Goal: Check status: Check status

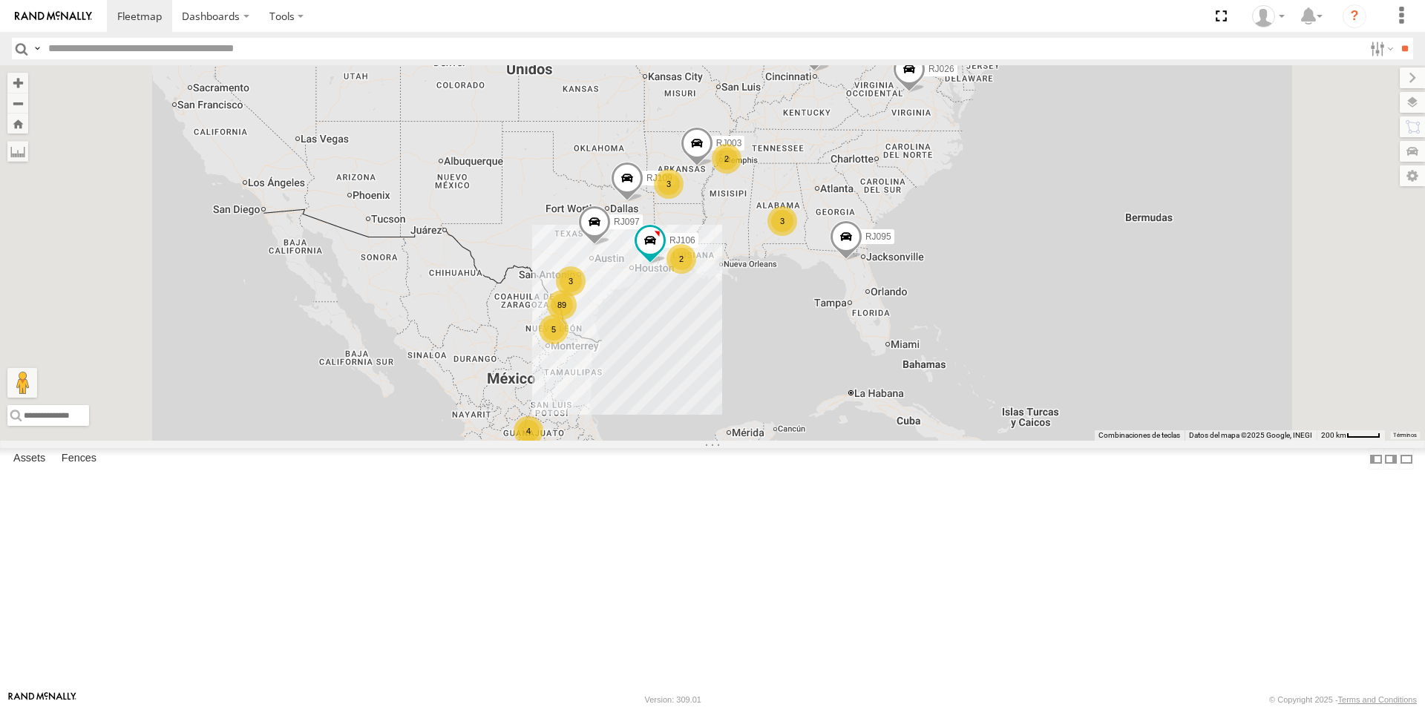
click at [349, 49] on input "text" at bounding box center [702, 49] width 1321 height 22
type input "*****"
click at [1396, 38] on input "**" at bounding box center [1404, 49] width 17 height 22
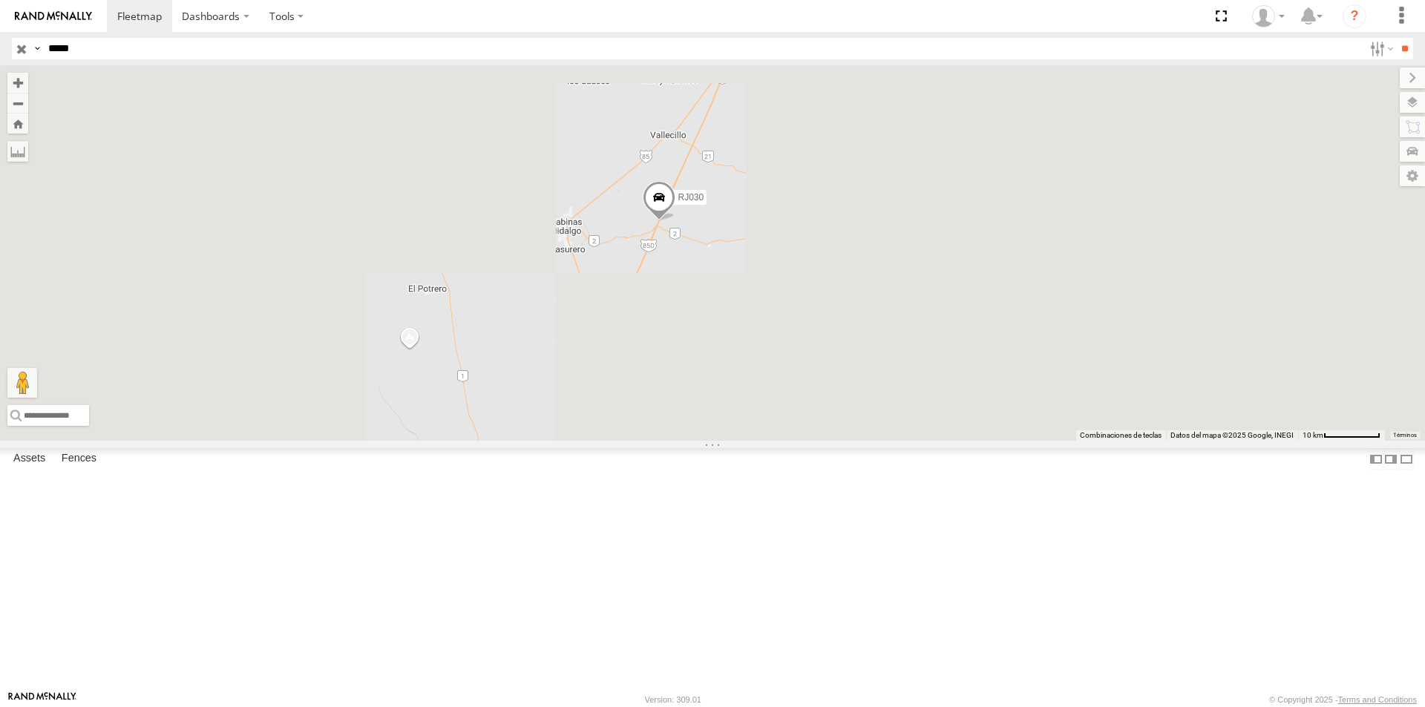
click at [676, 221] on span at bounding box center [659, 201] width 33 height 40
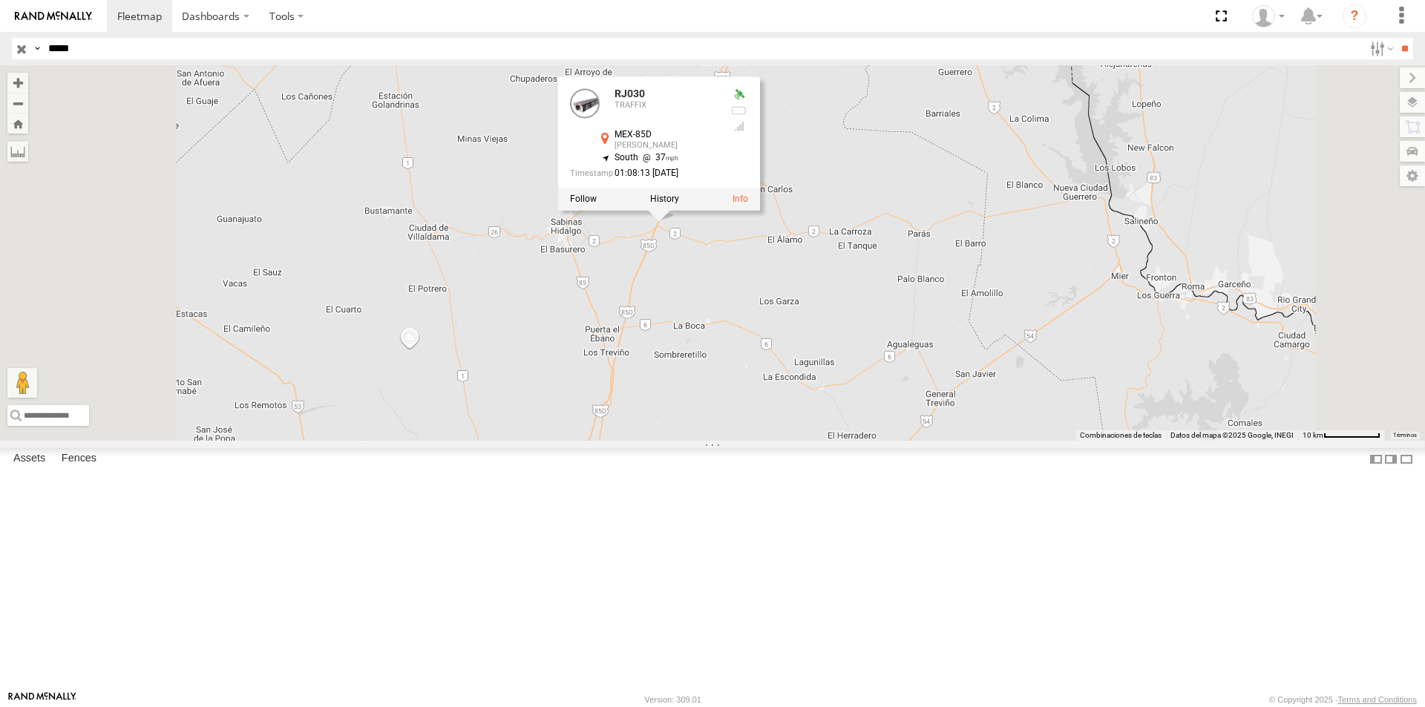
click at [1016, 288] on div "RJ030 RJ030 TRAFFIX MEX-85D [PERSON_NAME] 26.51722 , -100.00507 South 37 01:08:…" at bounding box center [712, 253] width 1425 height 376
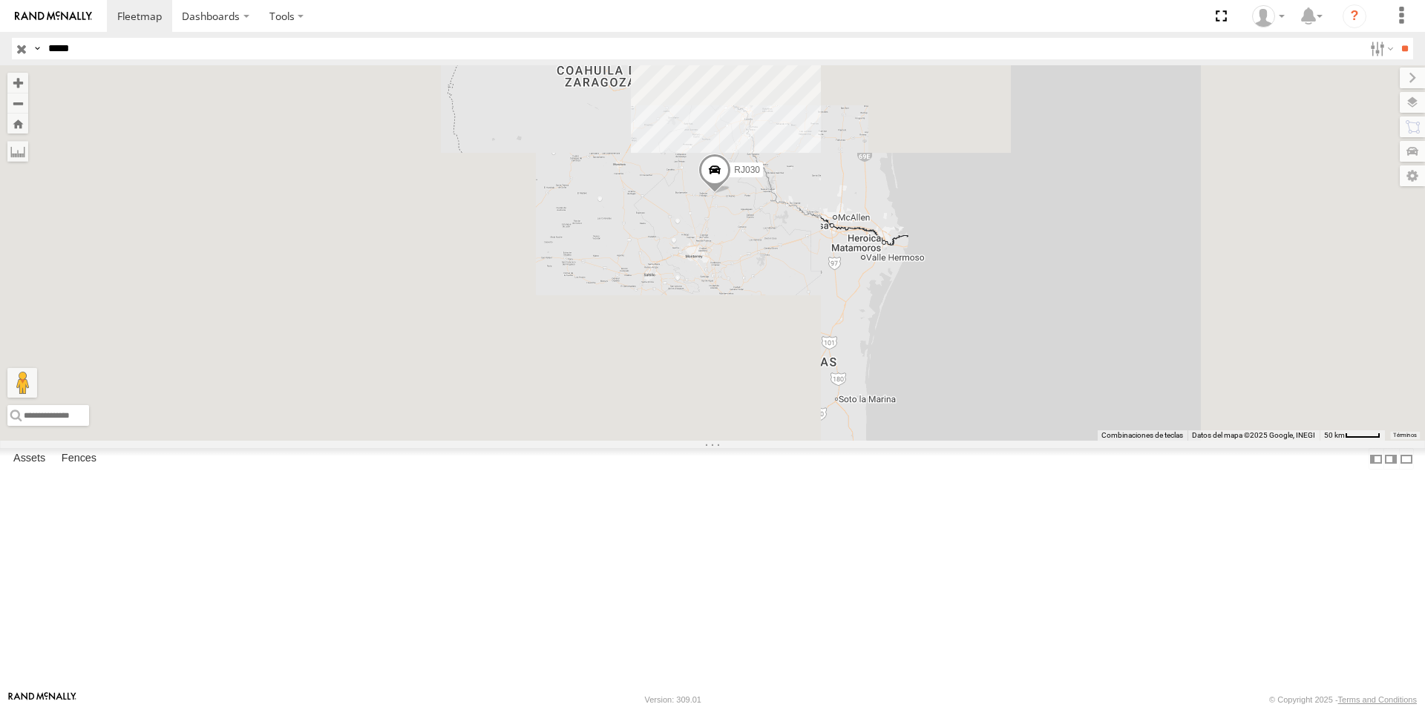
drag, startPoint x: 1003, startPoint y: 313, endPoint x: 893, endPoint y: 337, distance: 112.6
click at [896, 338] on div "RJ030" at bounding box center [712, 253] width 1425 height 376
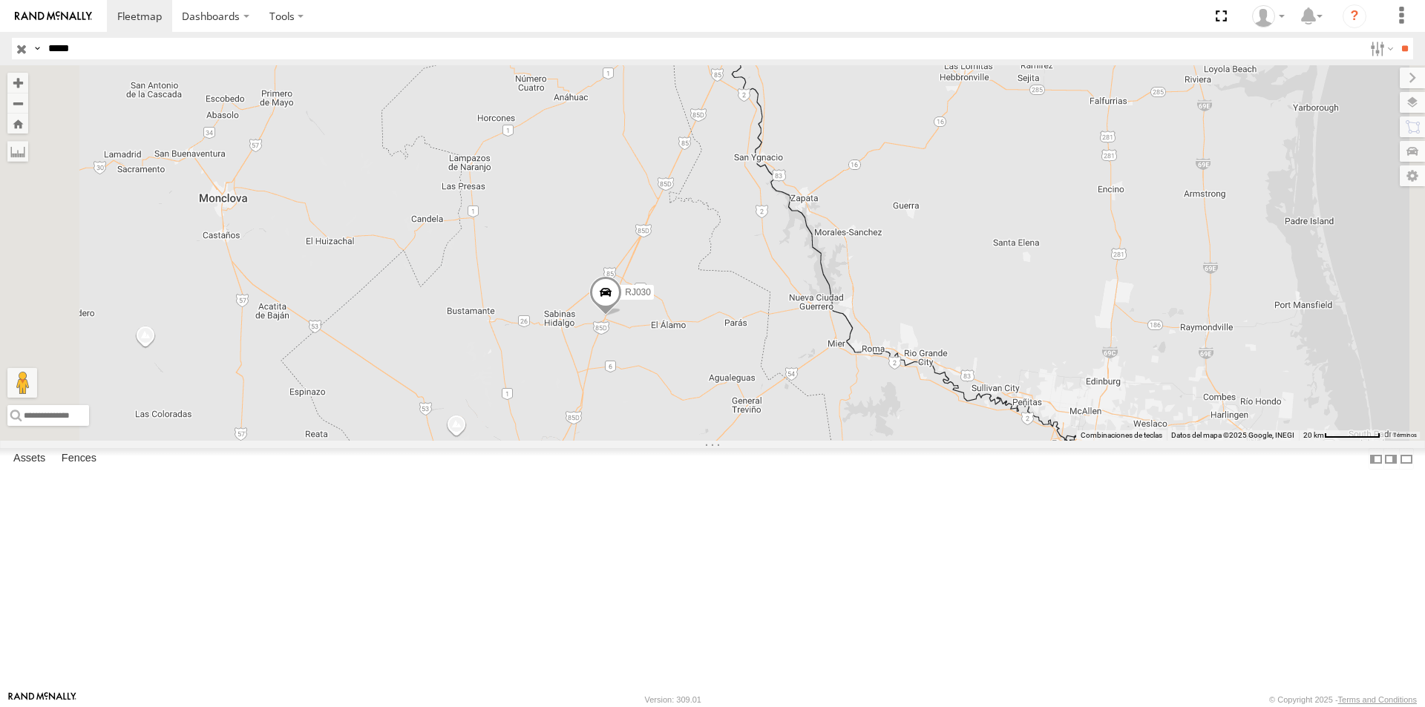
drag, startPoint x: 916, startPoint y: 292, endPoint x: 918, endPoint y: 352, distance: 60.2
click at [918, 352] on div "RJ030" at bounding box center [712, 253] width 1425 height 376
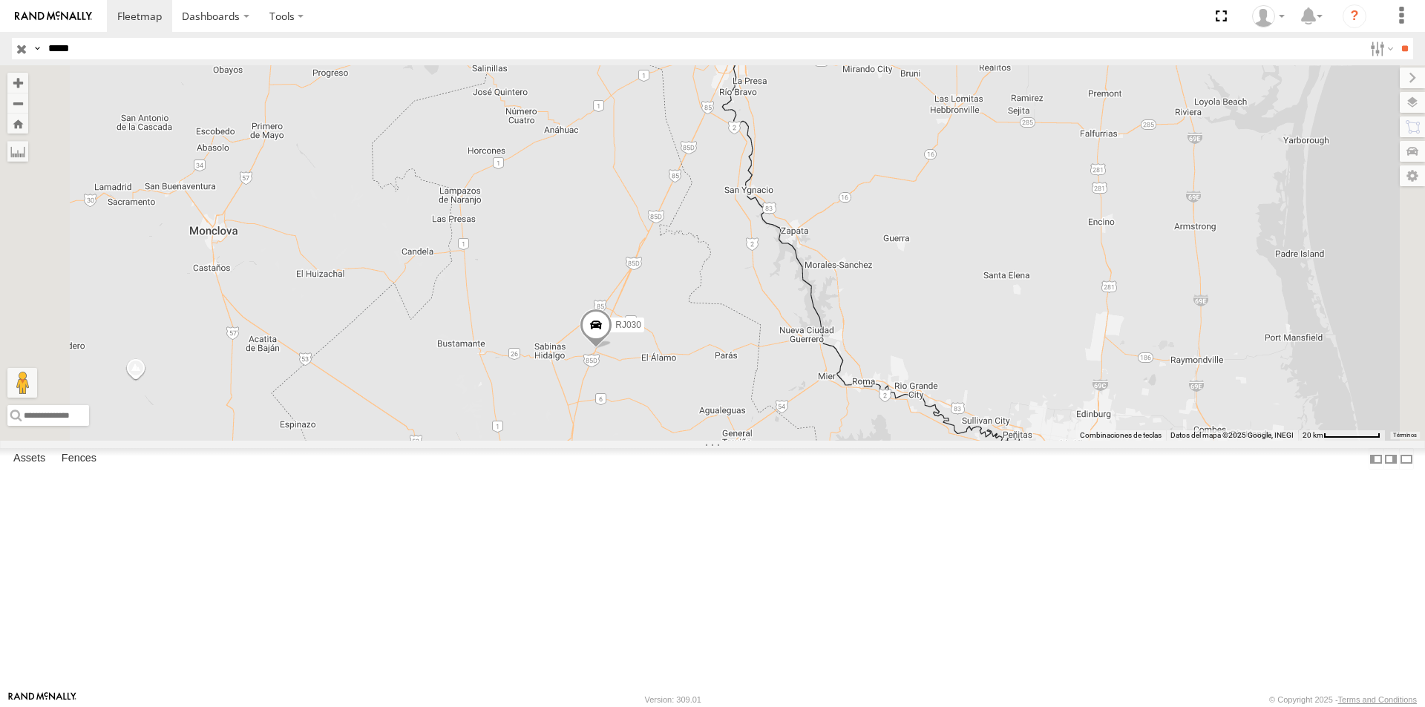
drag, startPoint x: 882, startPoint y: 350, endPoint x: 872, endPoint y: 385, distance: 36.2
click at [872, 385] on div "RJ030" at bounding box center [712, 253] width 1425 height 376
